Goal: Check status: Check status

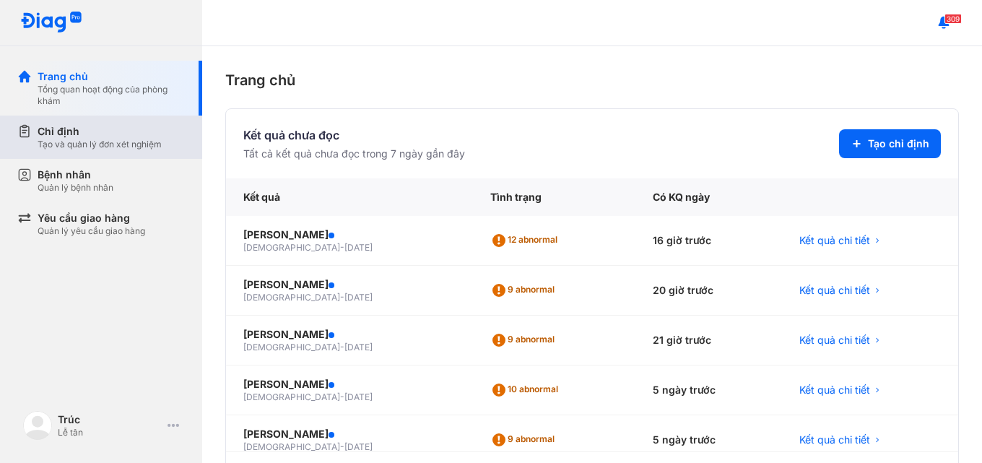
click at [123, 150] on div "Chỉ định Tạo và quản lý đơn xét nghiệm" at bounding box center [109, 136] width 185 height 43
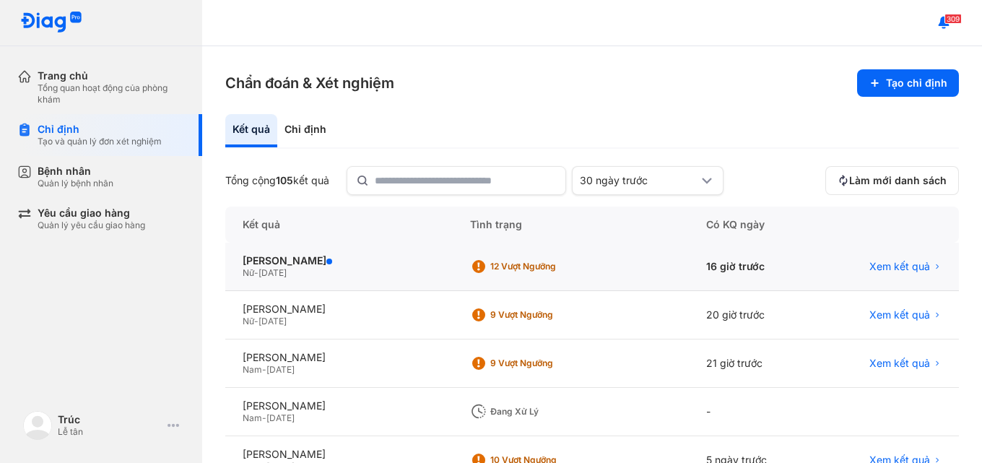
click at [396, 267] on div "Nữ - 27/10/2022" at bounding box center [339, 273] width 193 height 12
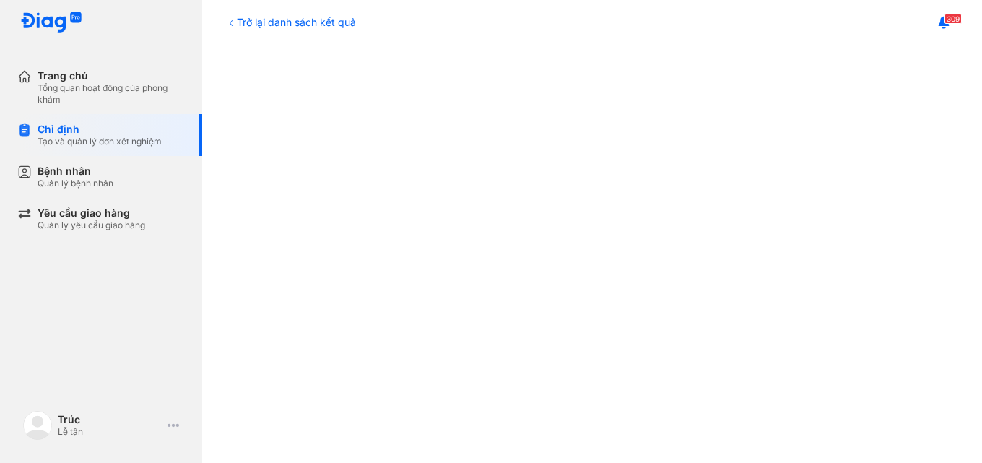
scroll to position [700, 0]
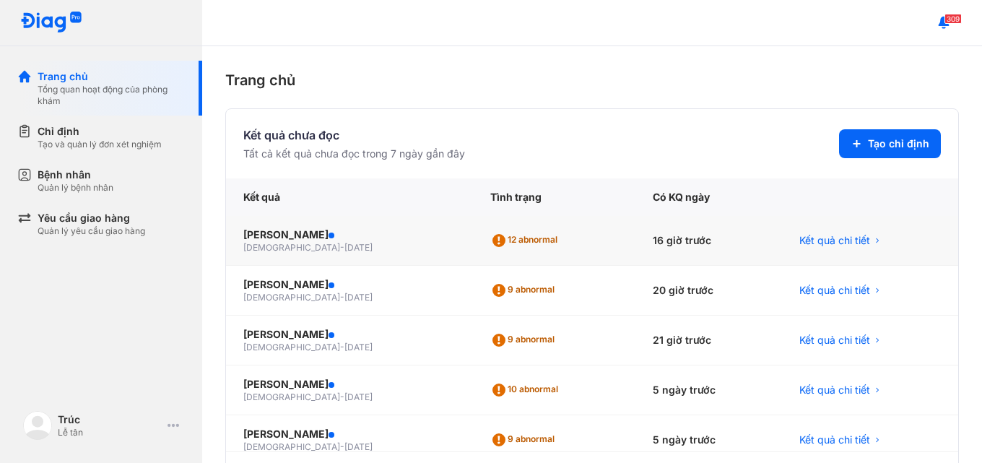
click at [459, 251] on div "[PERSON_NAME] [DEMOGRAPHIC_DATA] - [DATE]" at bounding box center [349, 241] width 247 height 50
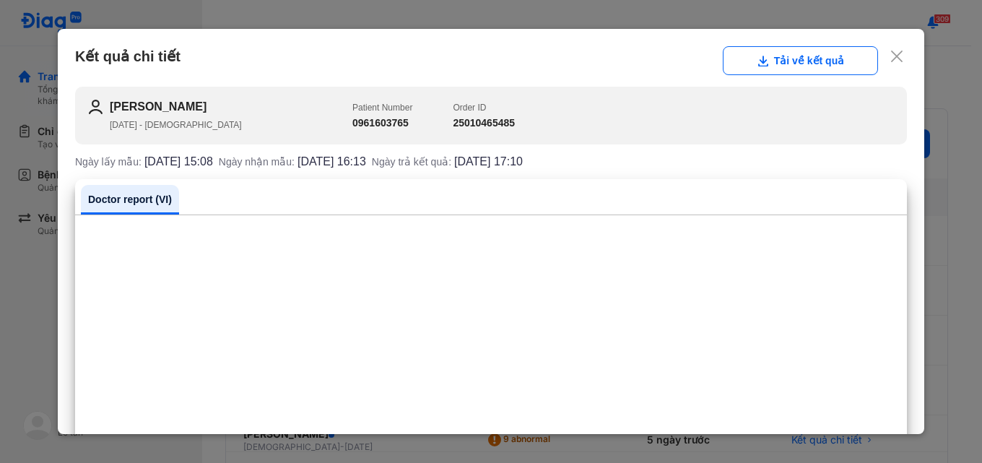
click at [889, 59] on icon at bounding box center [896, 56] width 14 height 14
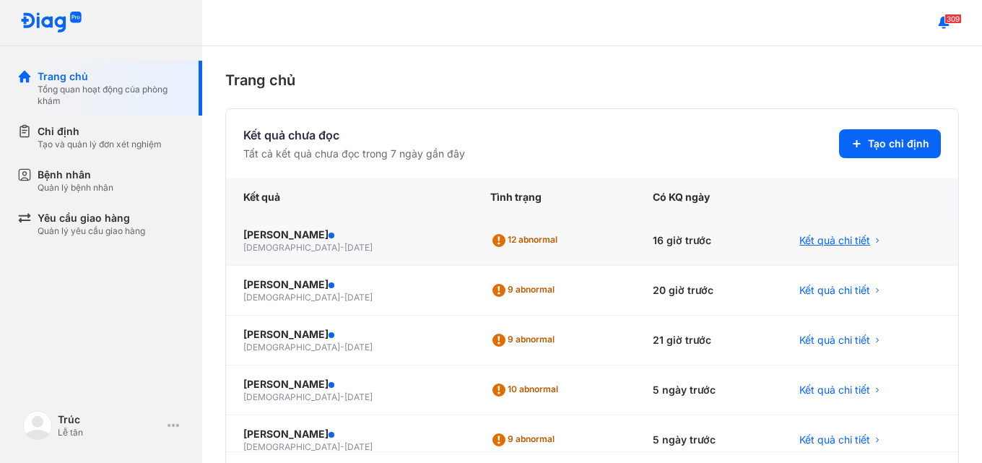
click at [808, 248] on div "Kết quả chi tiết" at bounding box center [870, 241] width 176 height 50
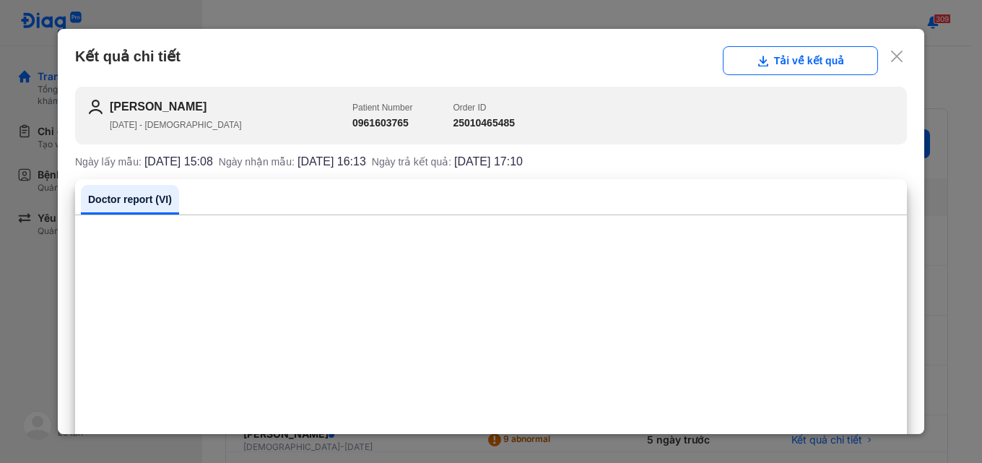
click at [884, 48] on div "Kết quả chi tiết Tải về kết quả" at bounding box center [490, 60] width 831 height 29
click at [889, 53] on icon at bounding box center [896, 56] width 14 height 14
